Goal: Task Accomplishment & Management: Use online tool/utility

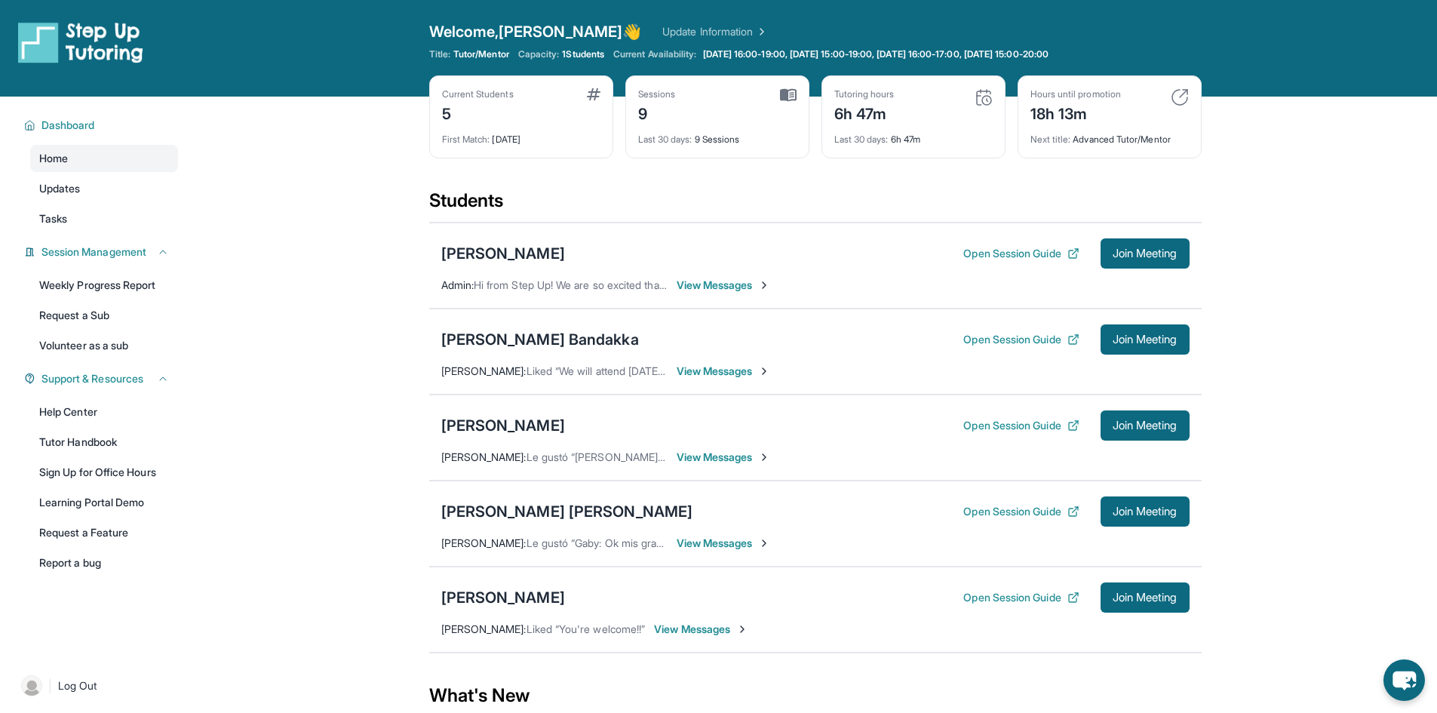
click at [1347, 434] on main "Current Students 5 First Match : 13 days ago Sessions 9 Last 30 days : 9 Sessio…" at bounding box center [815, 478] width 1244 height 762
drag, startPoint x: 1142, startPoint y: 417, endPoint x: 1130, endPoint y: 428, distance: 16.6
click at [1130, 428] on span "Join Meeting" at bounding box center [1145, 425] width 65 height 9
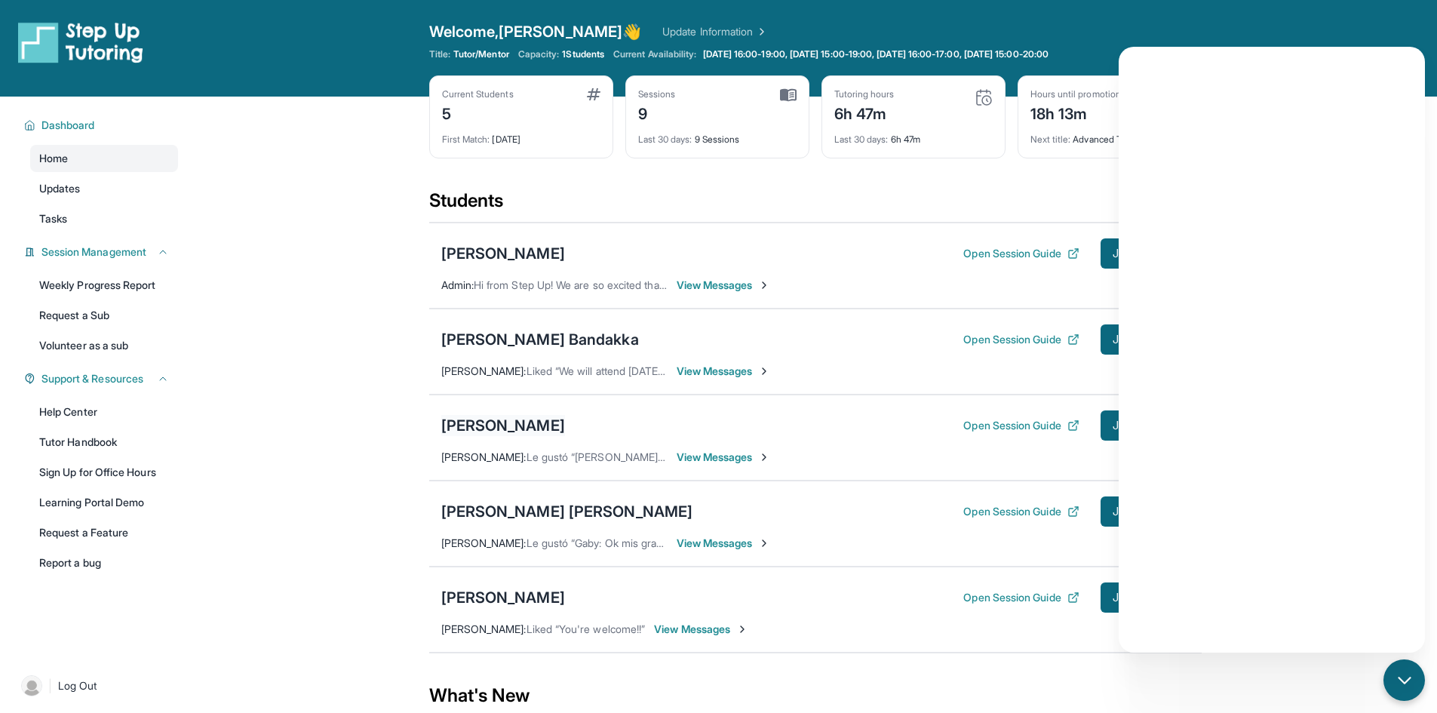
scroll to position [54, 0]
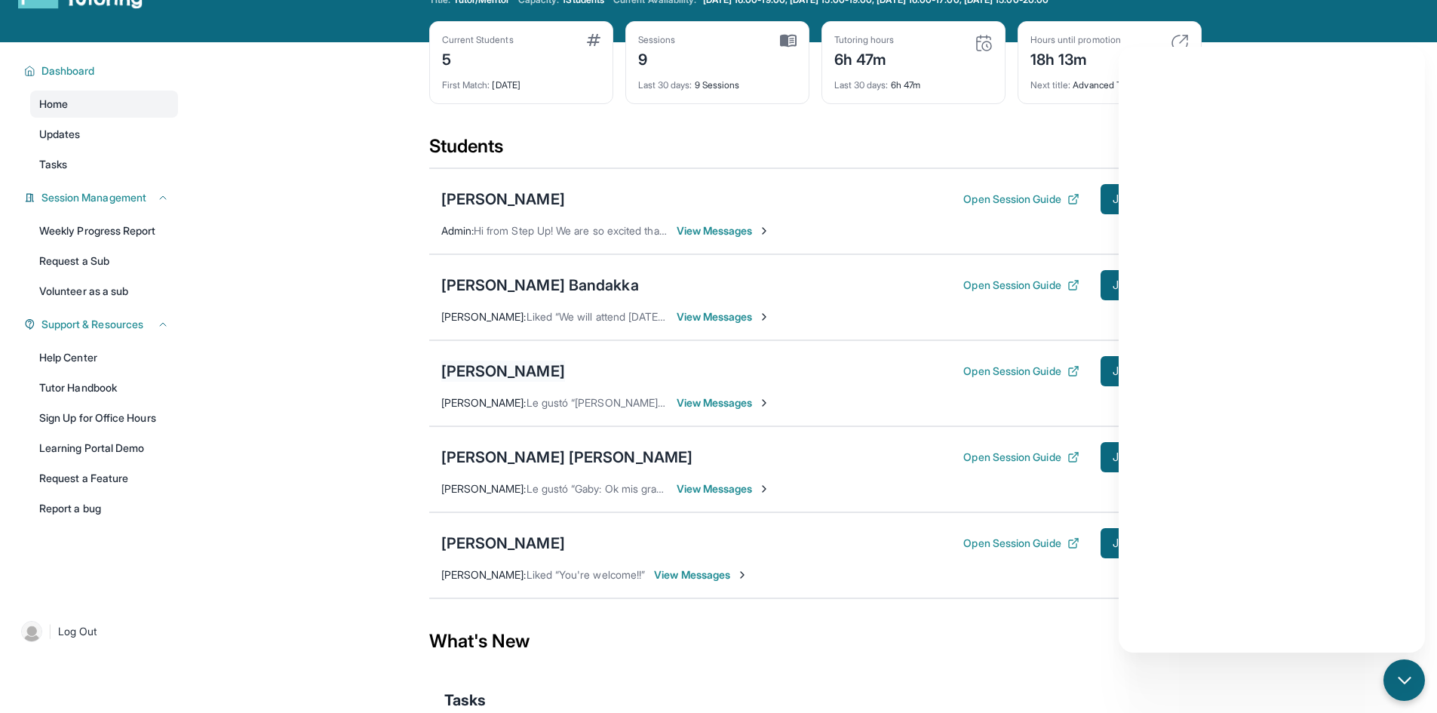
click at [521, 368] on div "[PERSON_NAME]" at bounding box center [503, 371] width 124 height 21
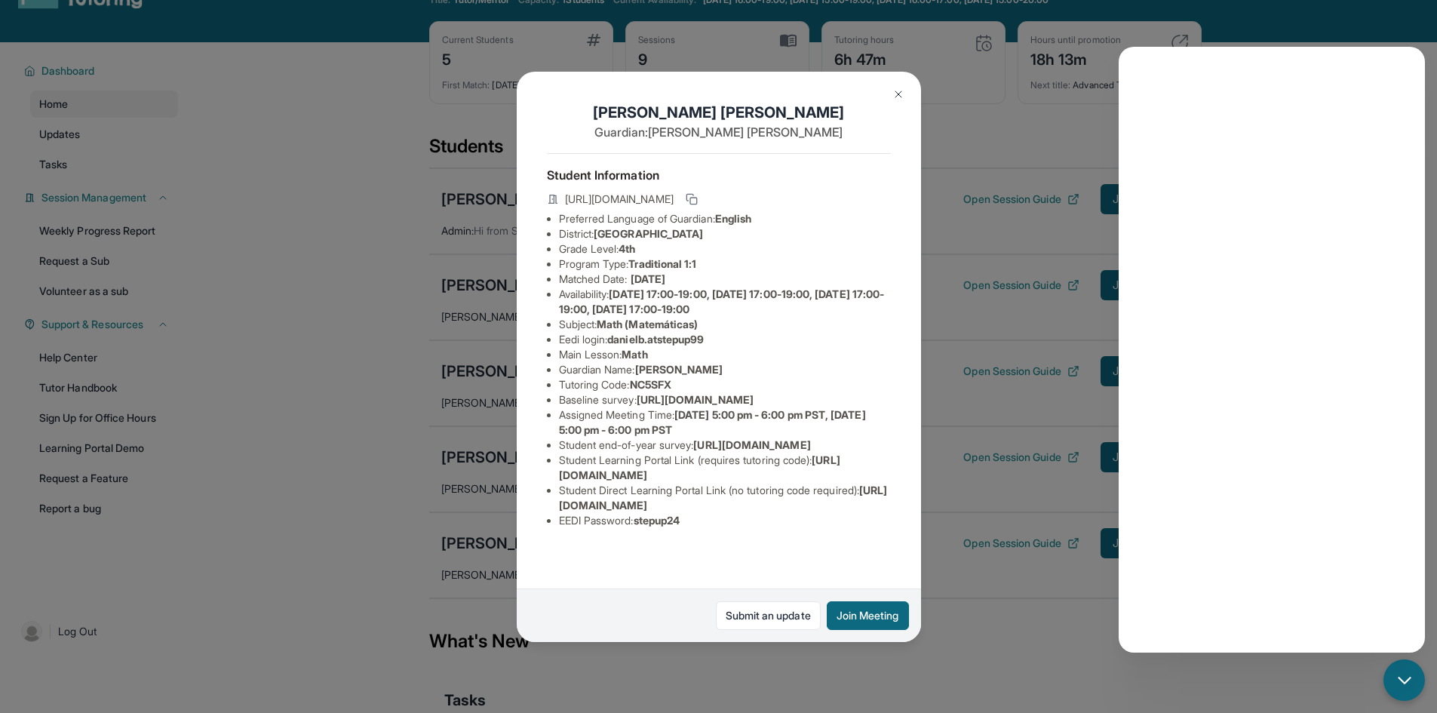
scroll to position [25, 0]
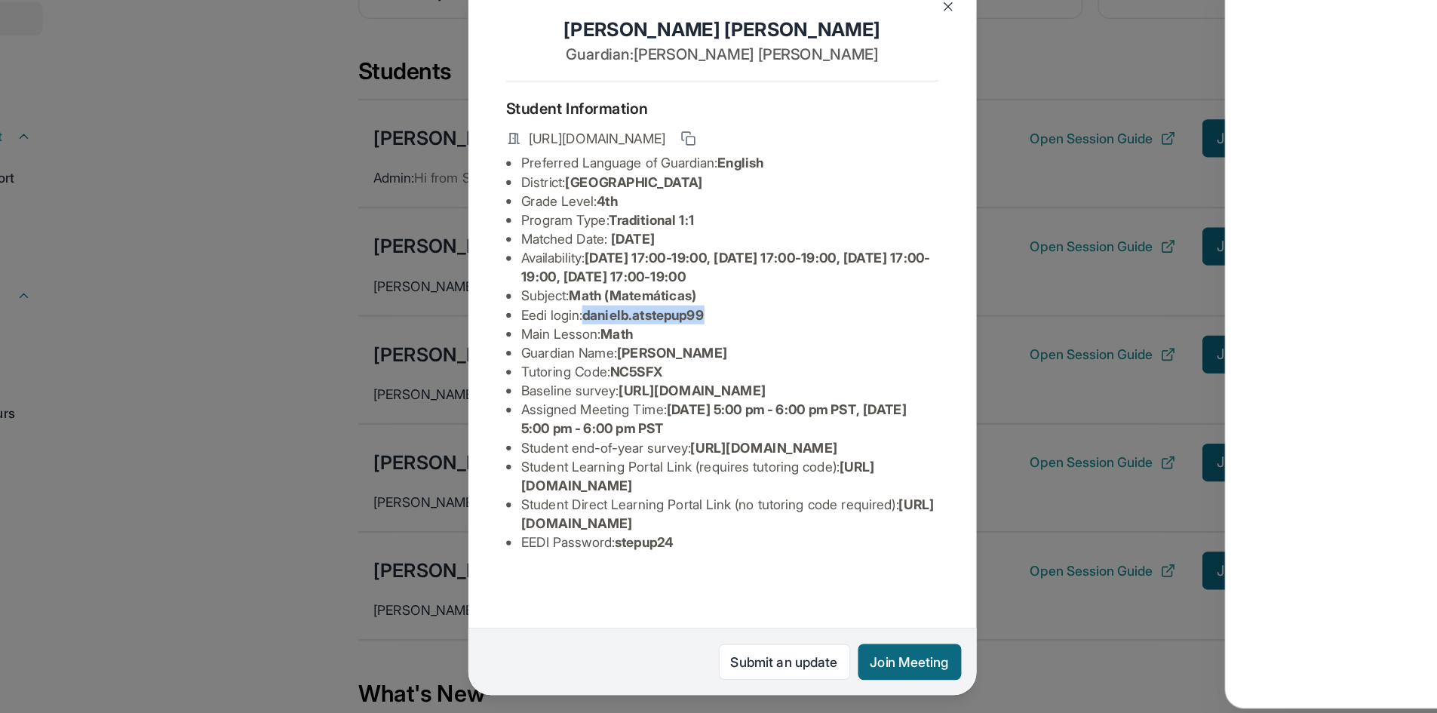
drag, startPoint x: 717, startPoint y: 326, endPoint x: 617, endPoint y: 328, distance: 99.6
click at [617, 332] on li "Eedi login : [PERSON_NAME].atstepup99" at bounding box center [725, 339] width 332 height 15
copy span "danielb.atstepup99"
click at [899, 97] on img at bounding box center [899, 94] width 12 height 12
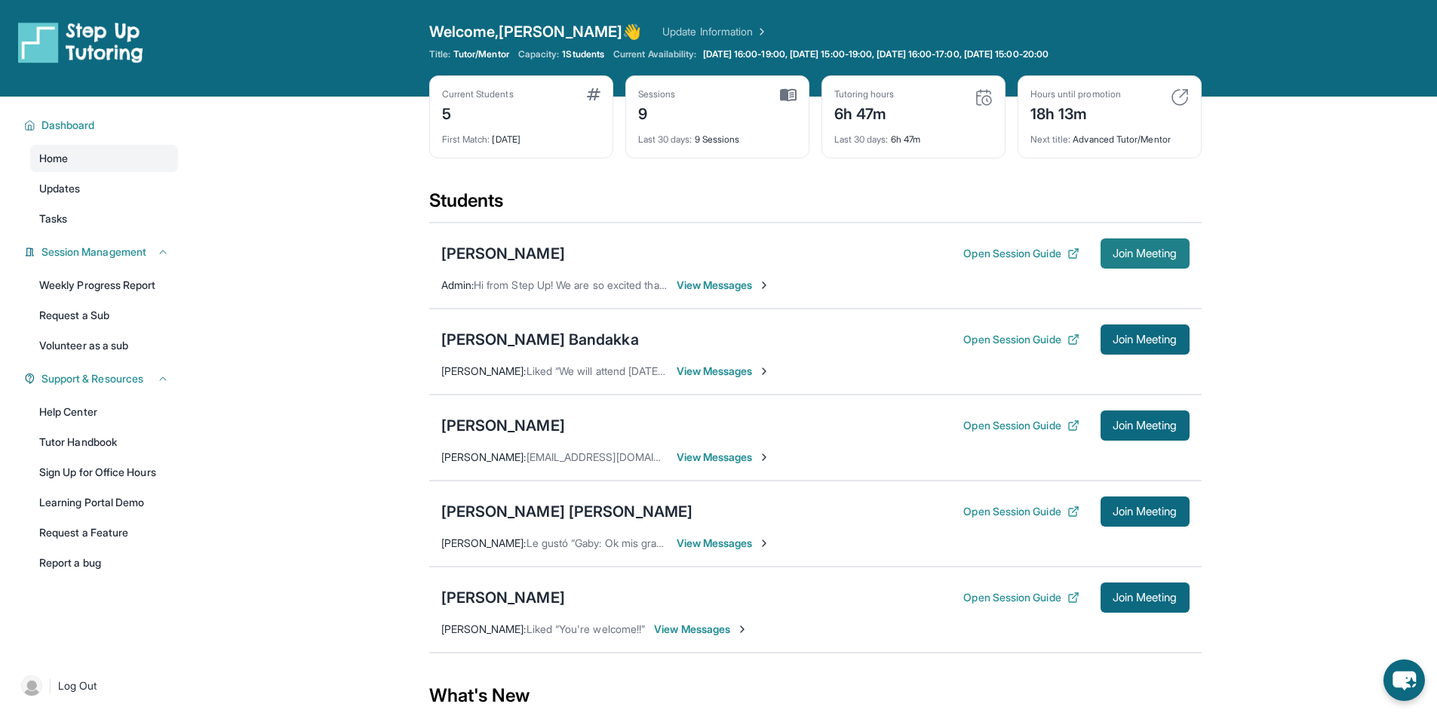
click at [1167, 263] on button "Join Meeting" at bounding box center [1145, 253] width 89 height 30
